Goal: Task Accomplishment & Management: Manage account settings

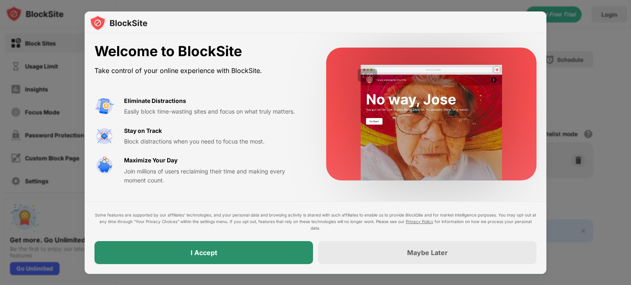
click at [252, 253] on div "I Accept" at bounding box center [203, 252] width 218 height 23
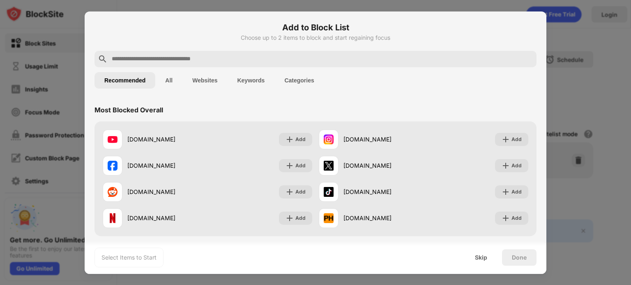
click at [301, 77] on button "Categories" at bounding box center [298, 80] width 49 height 16
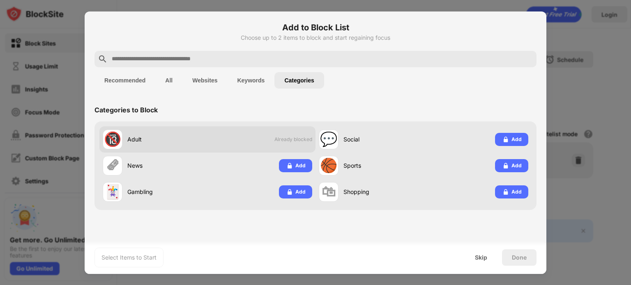
drag, startPoint x: 274, startPoint y: 138, endPoint x: 308, endPoint y: 142, distance: 34.7
click at [308, 142] on div "🔞 Adult Already blocked" at bounding box center [207, 139] width 216 height 26
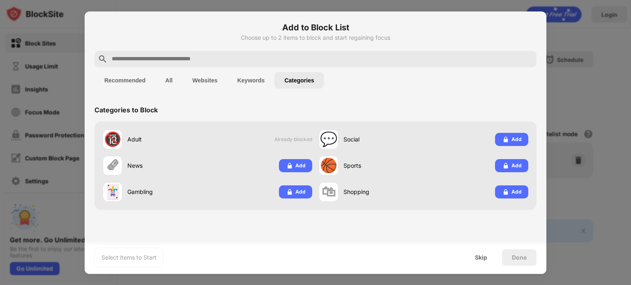
click at [253, 82] on button "Keywords" at bounding box center [250, 80] width 47 height 16
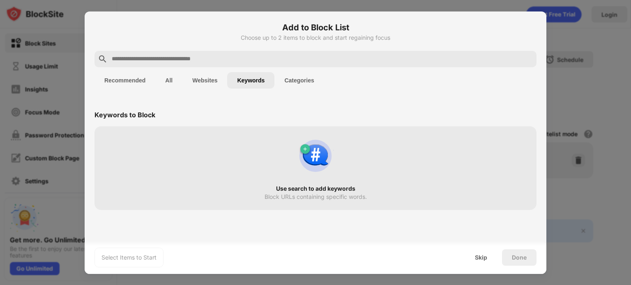
click at [179, 56] on input "text" at bounding box center [322, 59] width 422 height 10
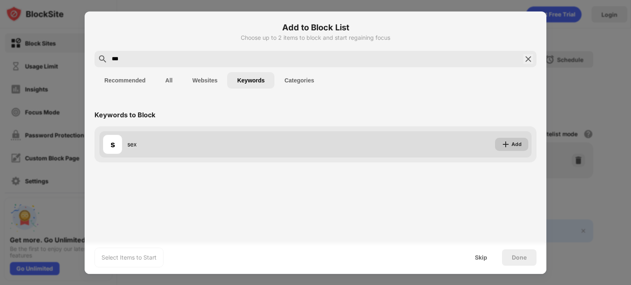
type input "***"
click at [508, 141] on img at bounding box center [505, 144] width 8 height 8
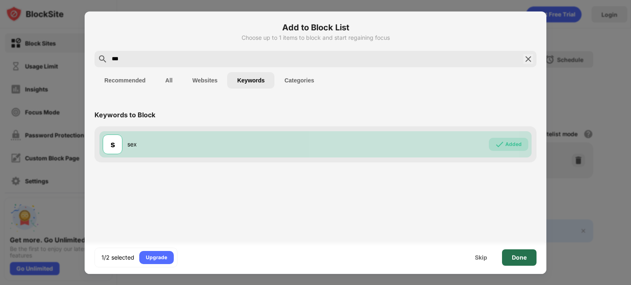
click at [523, 260] on div "Done" at bounding box center [519, 258] width 15 height 7
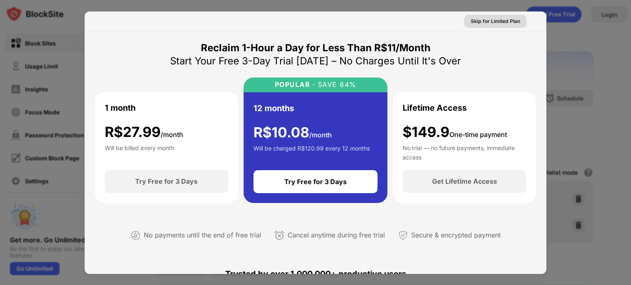
click at [495, 23] on div "Skip for Limited Plan" at bounding box center [495, 21] width 49 height 8
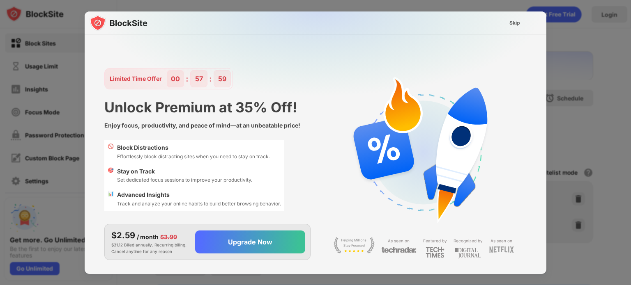
scroll to position [20, 0]
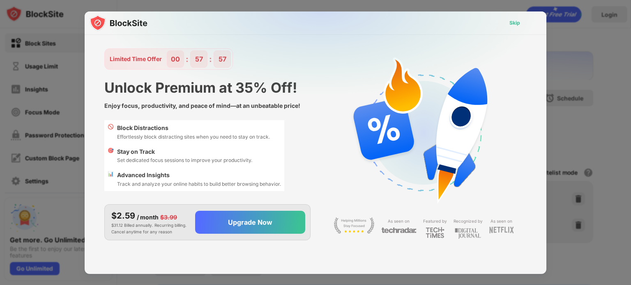
click at [514, 25] on div "Skip" at bounding box center [514, 23] width 11 height 8
